Goal: Transaction & Acquisition: Subscribe to service/newsletter

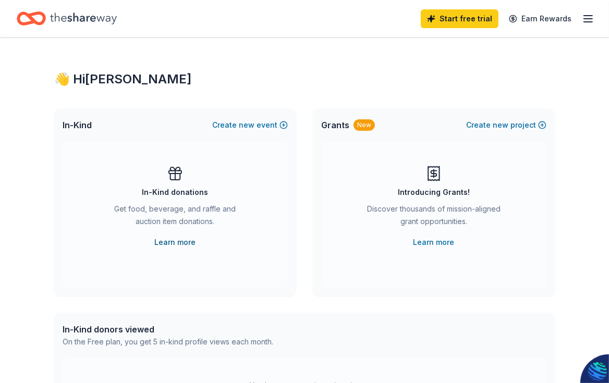
click at [187, 244] on link "Learn more" at bounding box center [175, 242] width 41 height 13
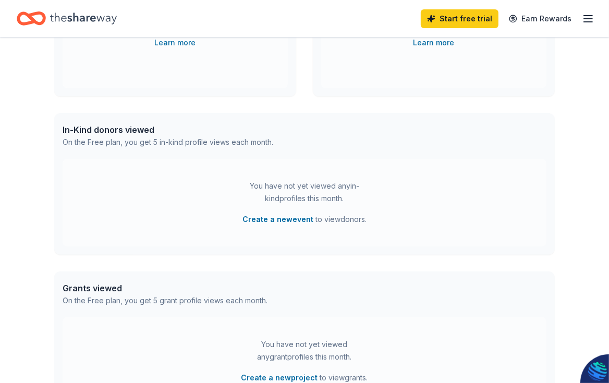
scroll to position [129, 0]
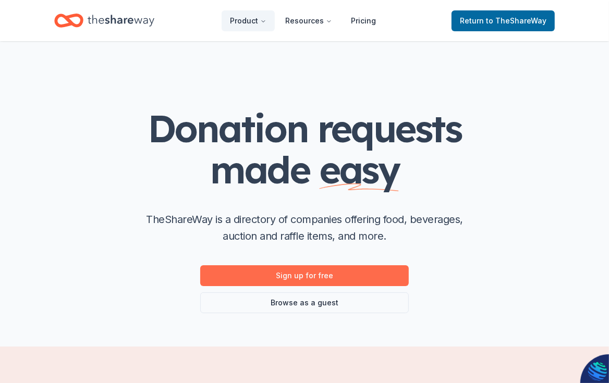
click at [324, 279] on link "Sign up for free" at bounding box center [304, 275] width 208 height 21
